Goal: Information Seeking & Learning: Learn about a topic

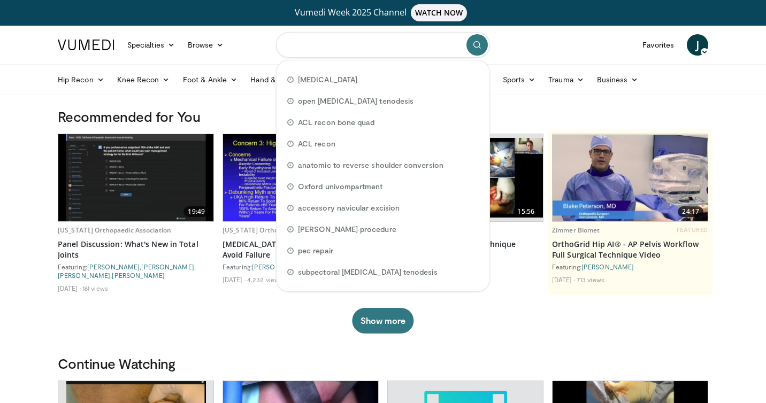
click at [416, 45] on input "Search topics, interventions" at bounding box center [383, 45] width 214 height 26
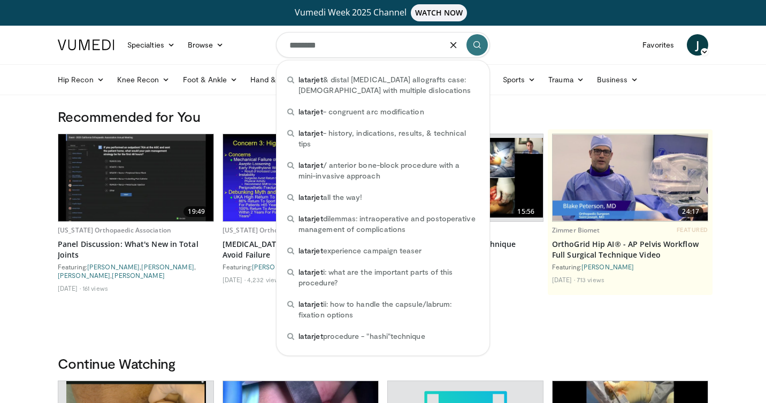
type input "********"
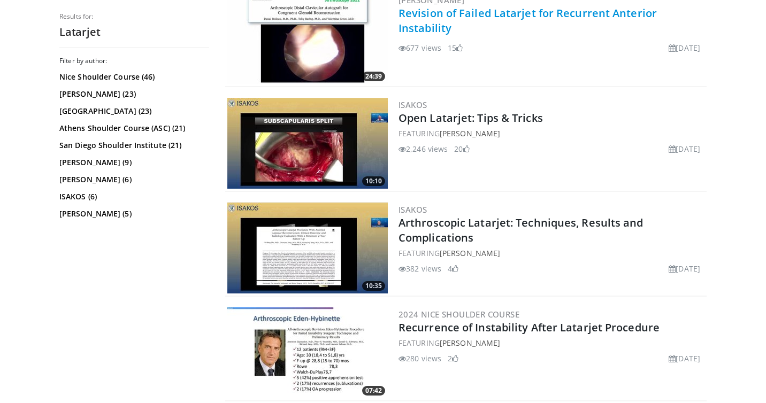
scroll to position [158, 0]
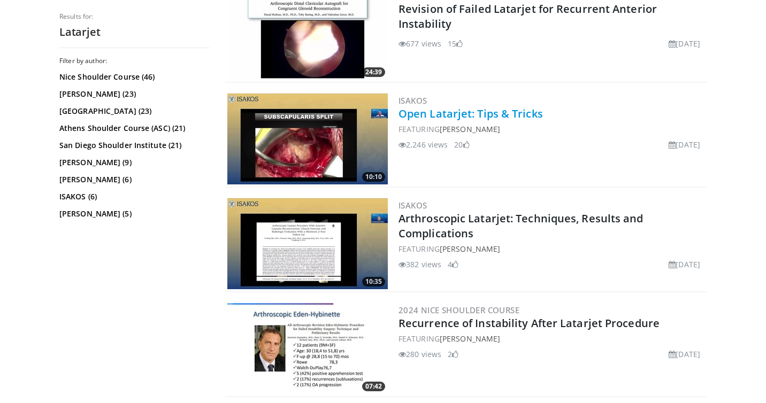
click at [507, 110] on link "Open Latarjet: Tips & Tricks" at bounding box center [471, 113] width 144 height 14
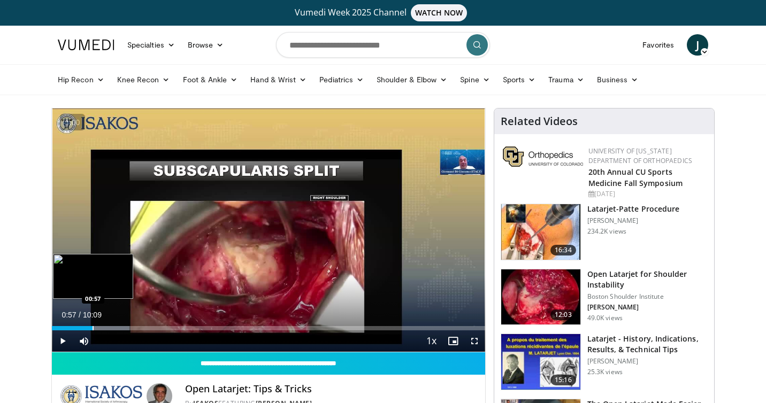
click at [93, 324] on div "Loaded : 17.89% 00:57 00:57" at bounding box center [268, 325] width 433 height 10
click at [88, 327] on div "Progress Bar" at bounding box center [88, 328] width 1 height 4
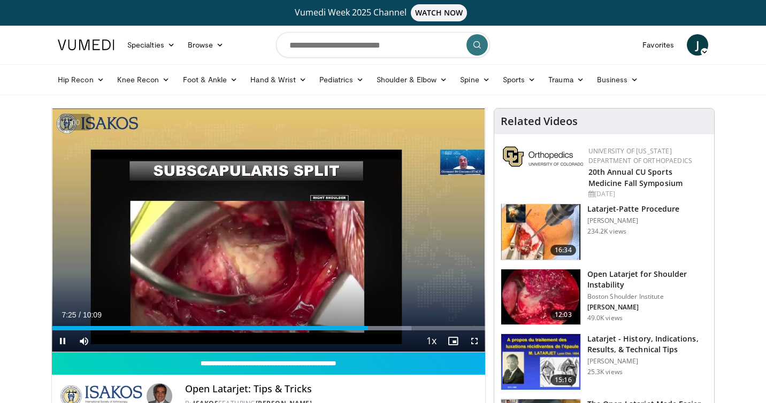
click at [0, 0] on button "+" at bounding box center [0, 0] width 0 height 0
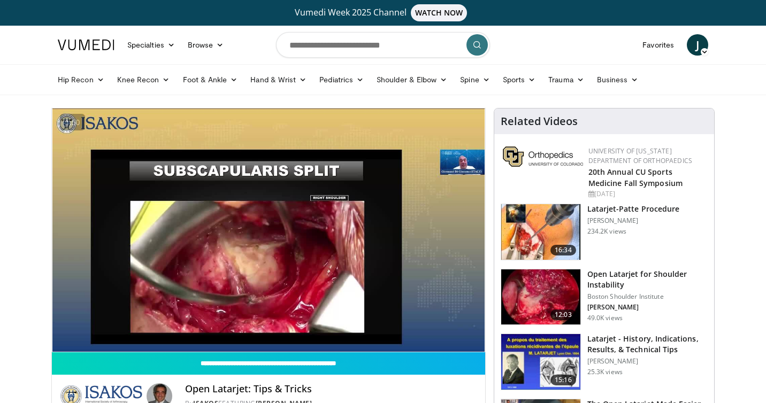
click at [554, 292] on img at bounding box center [540, 298] width 79 height 56
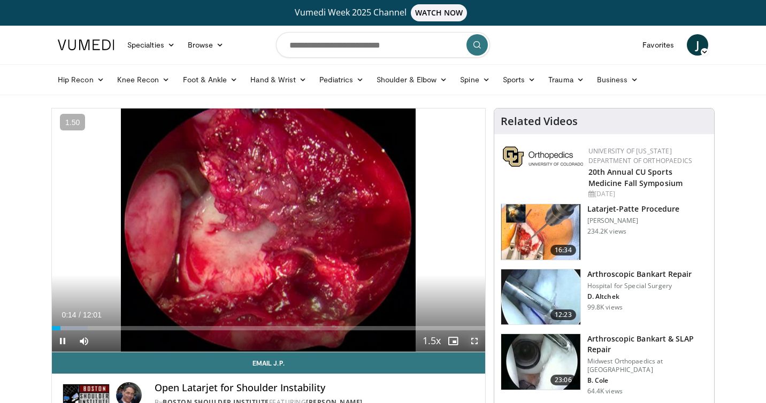
click at [479, 342] on span "Video Player" at bounding box center [474, 341] width 21 height 21
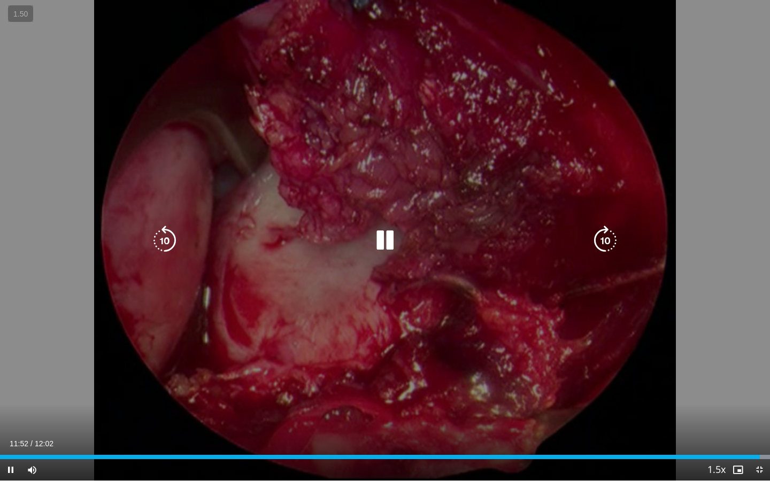
click at [387, 241] on icon "Video Player" at bounding box center [385, 241] width 30 height 30
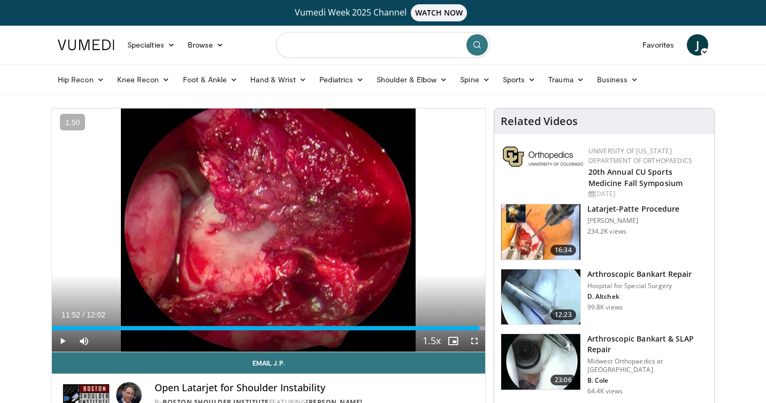
click at [388, 43] on input "Search topics, interventions" at bounding box center [383, 45] width 214 height 26
type input "**********"
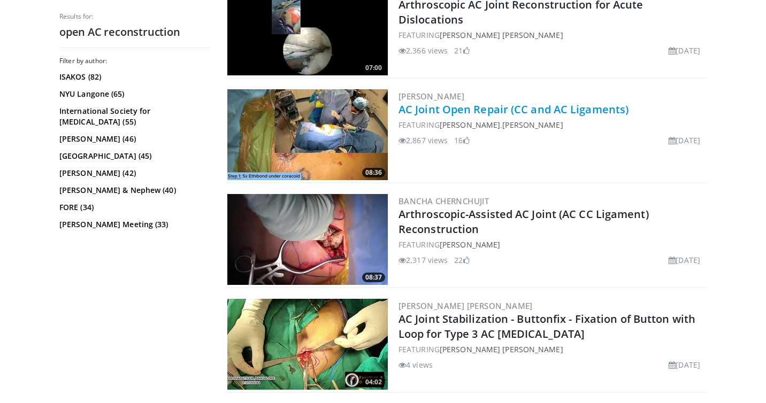
scroll to position [372, 0]
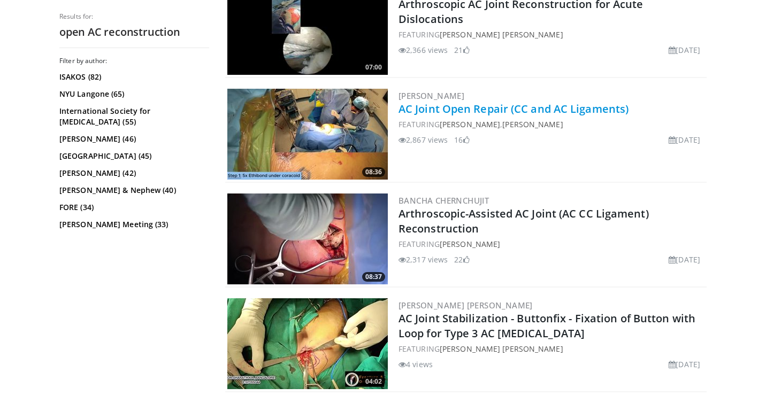
click at [547, 109] on link "AC Joint Open Repair (CC and AC Ligaments)" at bounding box center [514, 109] width 230 height 14
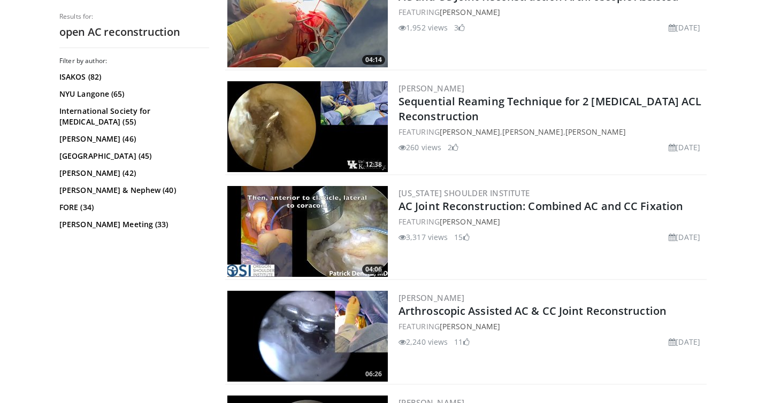
scroll to position [1114, 0]
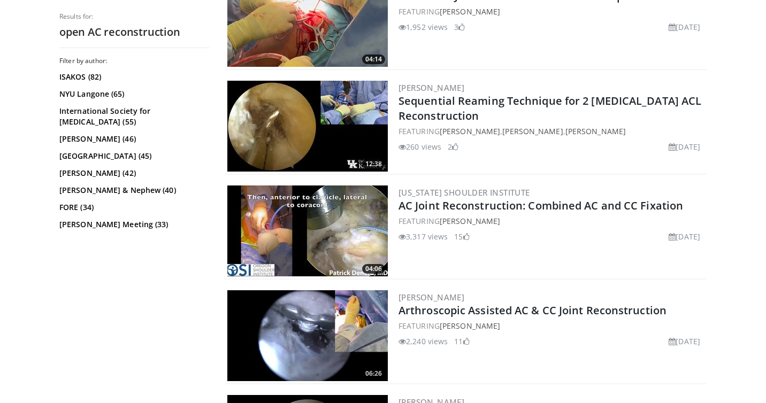
click at [331, 223] on img at bounding box center [307, 231] width 160 height 91
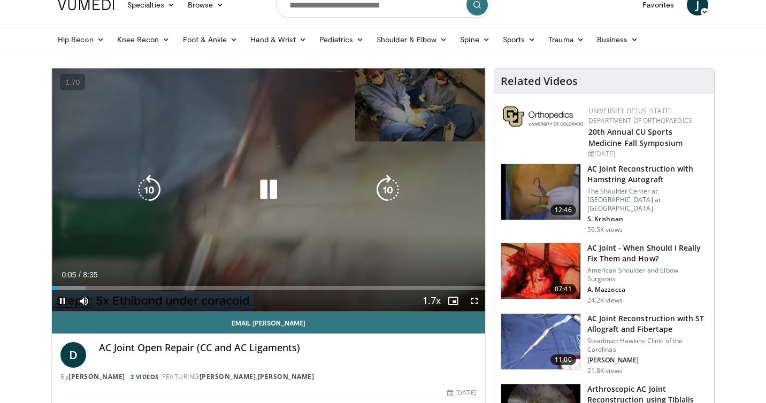
scroll to position [36, 0]
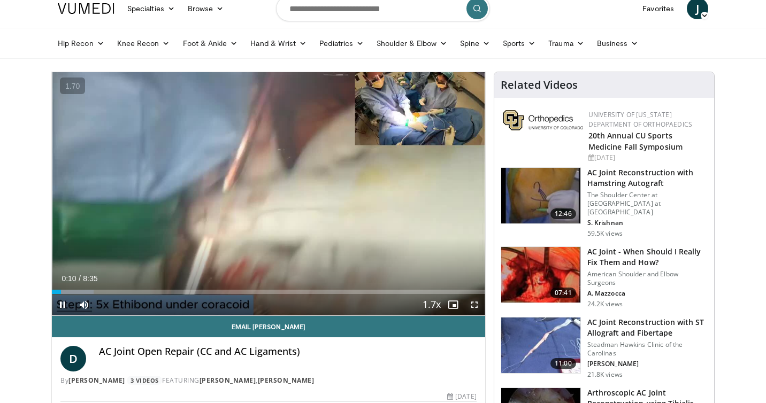
click at [472, 304] on span "Video Player" at bounding box center [474, 304] width 21 height 21
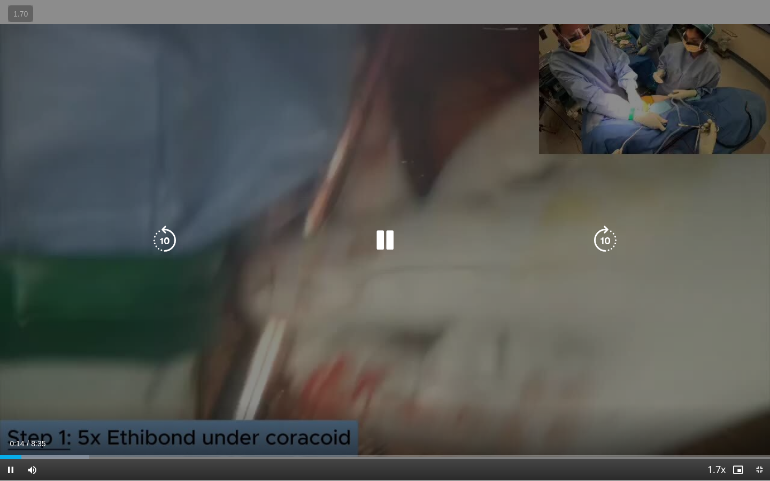
click at [386, 239] on icon "Video Player" at bounding box center [385, 241] width 30 height 30
click at [389, 256] on div "10 seconds Tap to unmute" at bounding box center [385, 240] width 770 height 481
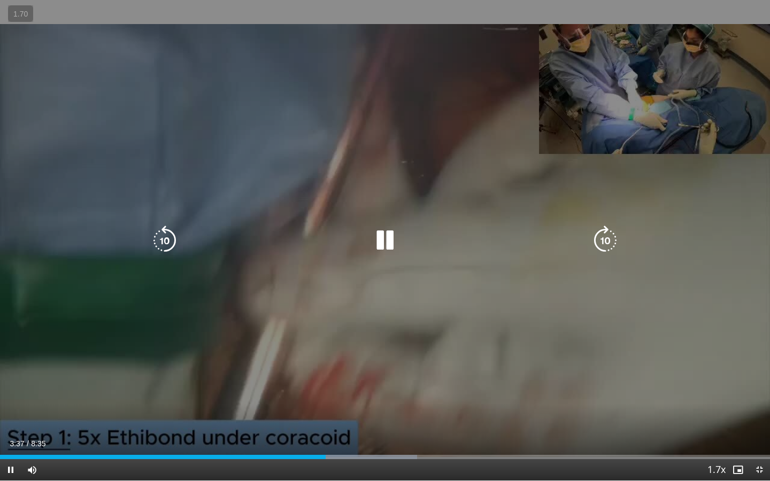
click at [384, 234] on icon "Video Player" at bounding box center [385, 241] width 30 height 30
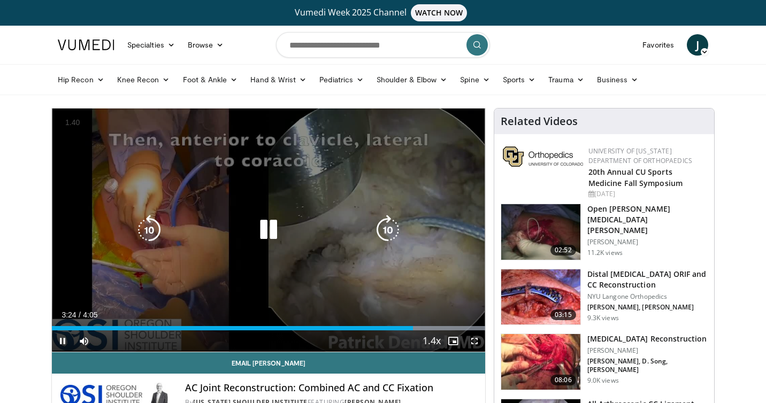
click at [269, 226] on icon "Video Player" at bounding box center [269, 230] width 30 height 30
